Goal: Navigation & Orientation: Find specific page/section

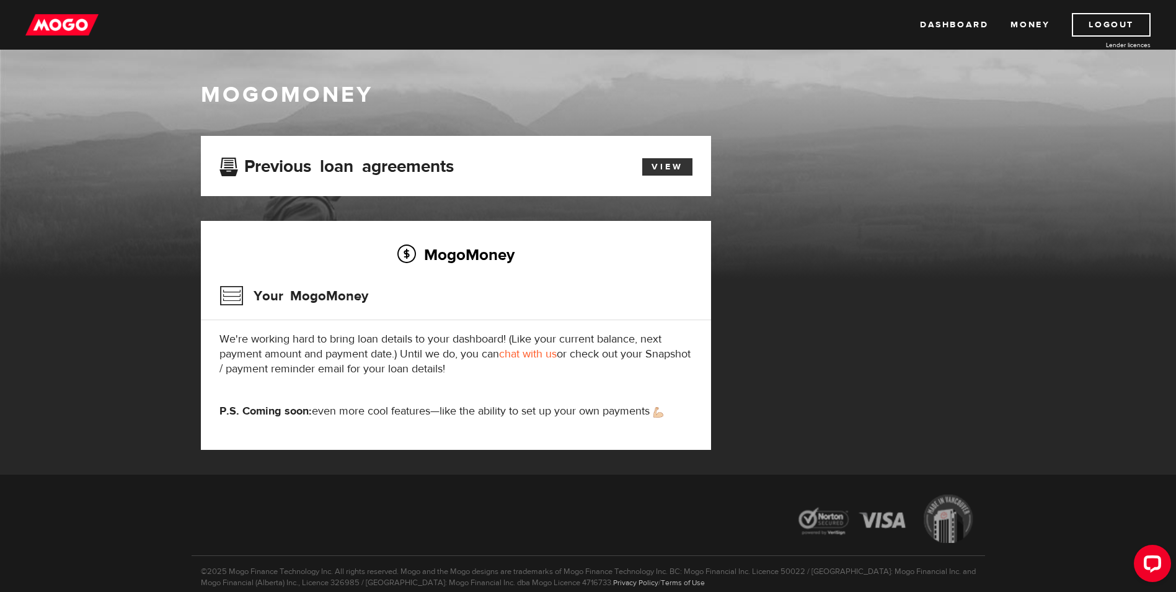
click at [662, 170] on link "View" at bounding box center [667, 166] width 50 height 17
click at [1018, 28] on link "Money" at bounding box center [1030, 25] width 39 height 24
click at [39, 24] on img at bounding box center [61, 25] width 73 height 24
